Goal: Entertainment & Leisure: Consume media (video, audio)

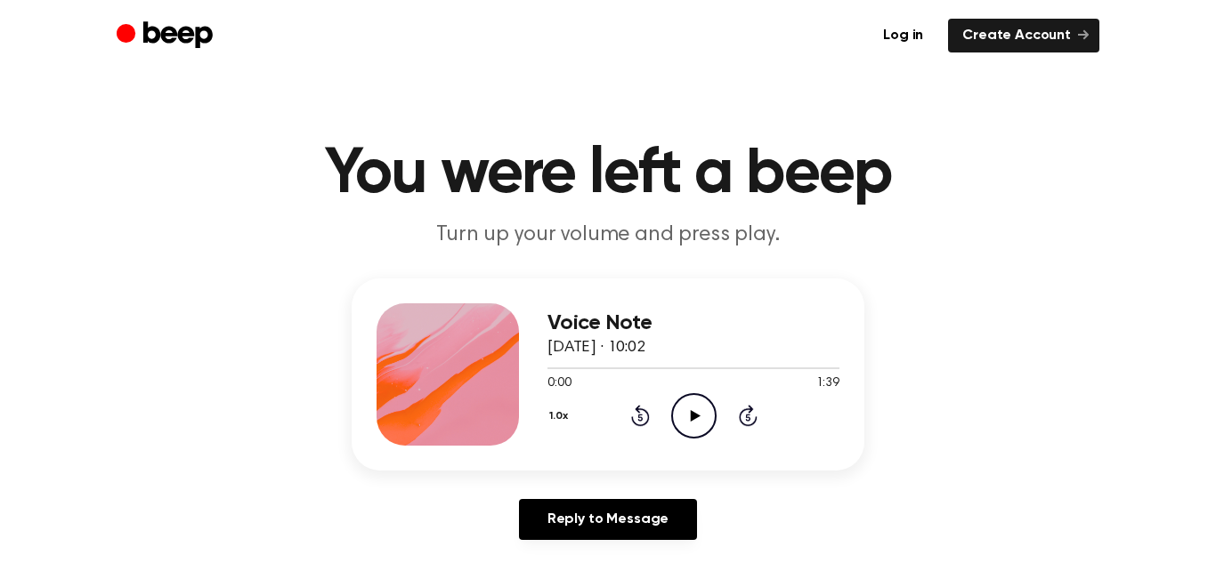
click at [689, 405] on icon "Play Audio" at bounding box center [693, 415] width 45 height 45
click at [718, 303] on div "Voice Note 10 August 2025 · 10:06 0:00 1:48 Your browser does not support the […" at bounding box center [693, 374] width 292 height 142
click at [692, 410] on icon "Play Audio" at bounding box center [693, 415] width 45 height 45
click at [698, 408] on icon "Pause Audio" at bounding box center [693, 415] width 45 height 45
click at [684, 422] on icon "Play Audio" at bounding box center [693, 415] width 45 height 45
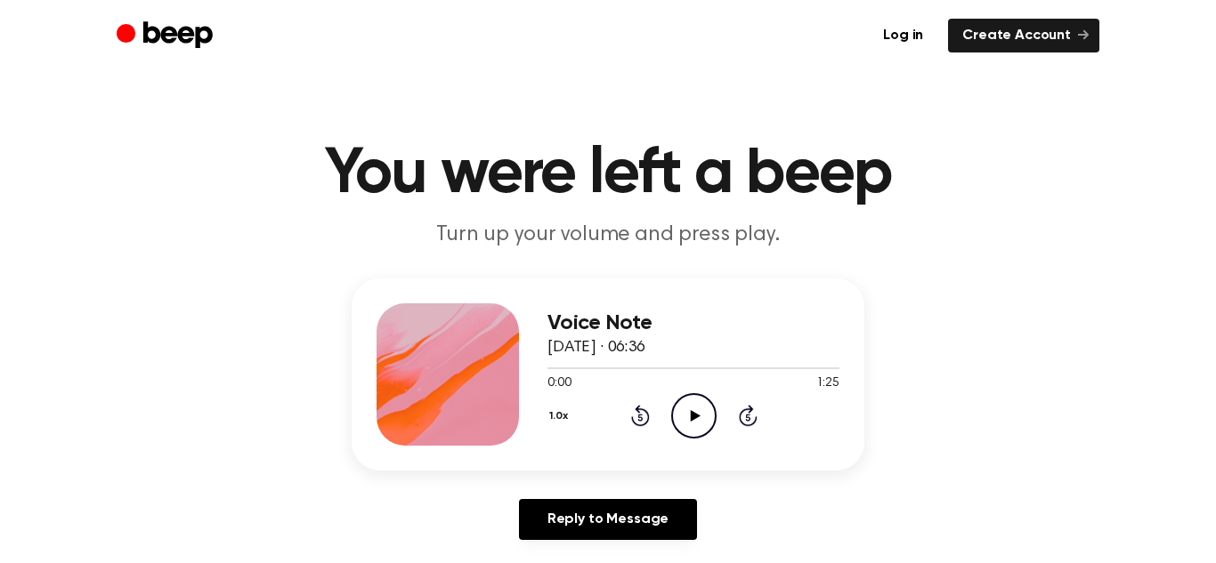
click at [682, 417] on icon "Play Audio" at bounding box center [693, 415] width 45 height 45
